Goal: Feedback & Contribution: Submit feedback/report problem

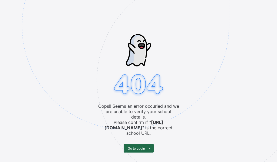
click at [139, 146] on span "Go to Login" at bounding box center [136, 148] width 17 height 4
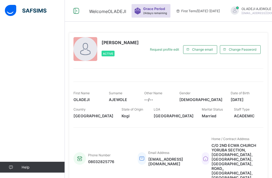
click at [16, 162] on icon at bounding box center [11, 167] width 22 height 4
click at [12, 162] on icon at bounding box center [11, 167] width 22 height 4
click at [30, 12] on img at bounding box center [26, 10] width 42 height 11
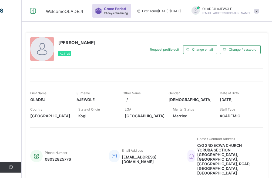
click at [259, 11] on span at bounding box center [256, 11] width 5 height 5
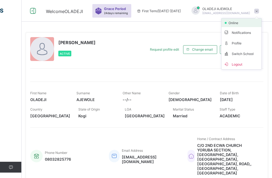
click at [237, 24] on span "online" at bounding box center [235, 23] width 14 height 4
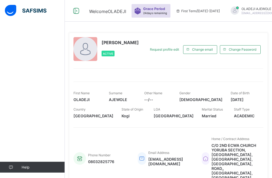
click at [11, 162] on icon at bounding box center [11, 167] width 22 height 4
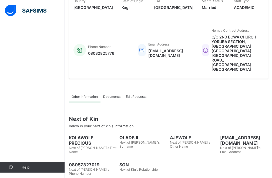
scroll to position [119, 0]
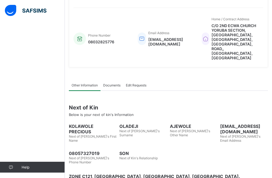
click at [12, 162] on icon at bounding box center [11, 167] width 22 height 4
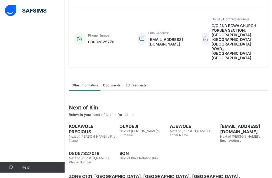
click at [9, 162] on icon at bounding box center [11, 167] width 22 height 4
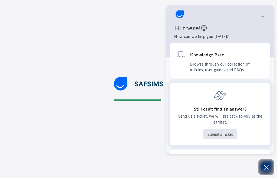
click at [215, 136] on button "Submit a Ticket" at bounding box center [220, 134] width 34 height 10
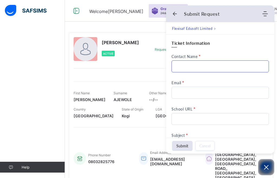
click at [200, 66] on input "Contact Name" at bounding box center [219, 66] width 97 height 12
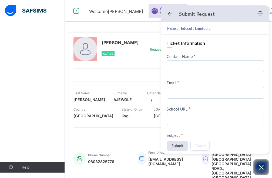
click at [196, 93] on input "Email" at bounding box center [215, 92] width 97 height 12
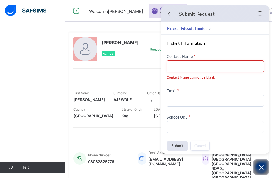
click at [176, 92] on div "Email" at bounding box center [215, 97] width 97 height 18
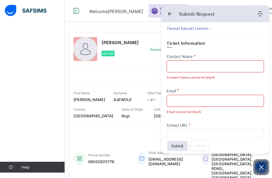
click at [181, 96] on input "Email" at bounding box center [215, 101] width 97 height 12
type input "**********"
click at [180, 68] on input "Contact Name" at bounding box center [215, 66] width 97 height 12
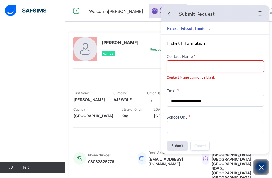
type input "**********"
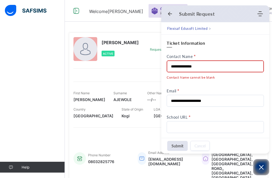
scroll to position [27, 0]
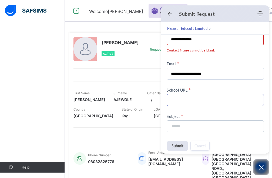
click at [193, 98] on input "School URL" at bounding box center [215, 100] width 97 height 12
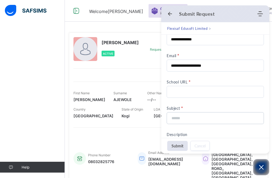
type input "**********"
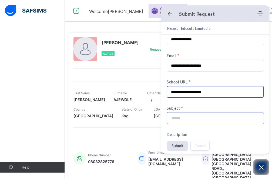
click at [200, 118] on input at bounding box center [213, 117] width 85 height 11
click at [187, 120] on input at bounding box center [213, 117] width 85 height 11
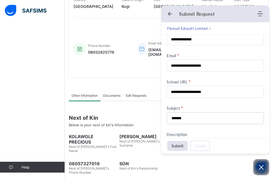
scroll to position [119, 0]
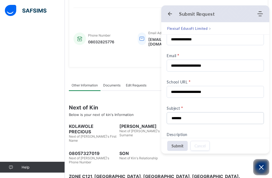
type input "*******"
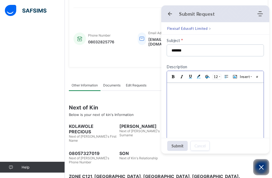
scroll to position [176, 0]
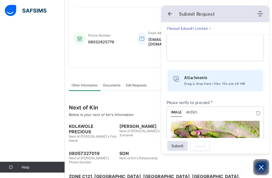
click at [179, 76] on icon "Drag your attachement" at bounding box center [176, 79] width 8 height 8
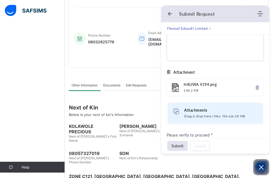
click at [175, 112] on icon "Drag your attachement" at bounding box center [176, 111] width 8 height 8
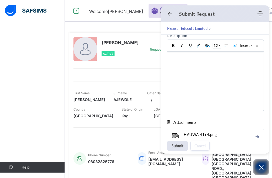
scroll to position [123, 0]
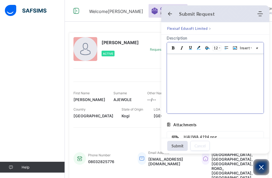
click at [208, 75] on body at bounding box center [215, 83] width 97 height 59
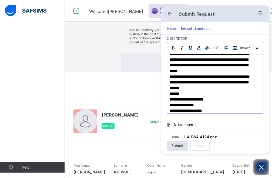
scroll to position [14, 0]
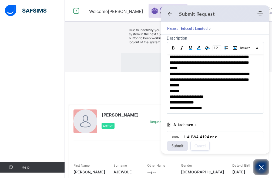
click at [175, 145] on button "Submit" at bounding box center [177, 146] width 21 height 10
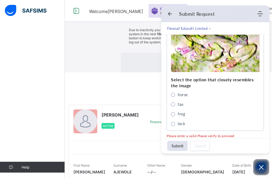
scroll to position [340, 0]
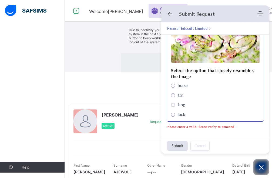
click at [172, 104] on span "frog" at bounding box center [173, 105] width 4 height 4
click at [177, 147] on button "Submit" at bounding box center [177, 146] width 21 height 10
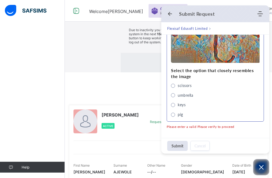
click at [173, 96] on span "umbrella" at bounding box center [173, 95] width 4 height 4
click at [173, 147] on button "Submit" at bounding box center [177, 146] width 21 height 10
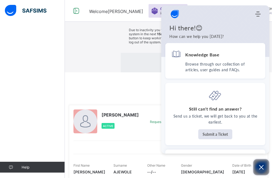
click at [261, 160] on button "Open asap" at bounding box center [261, 167] width 16 height 16
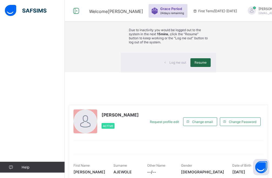
click at [195, 64] on span "Resume" at bounding box center [201, 62] width 12 height 4
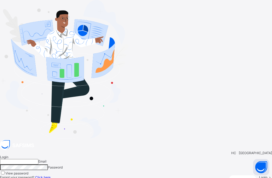
type input "**********"
